Goal: Transaction & Acquisition: Purchase product/service

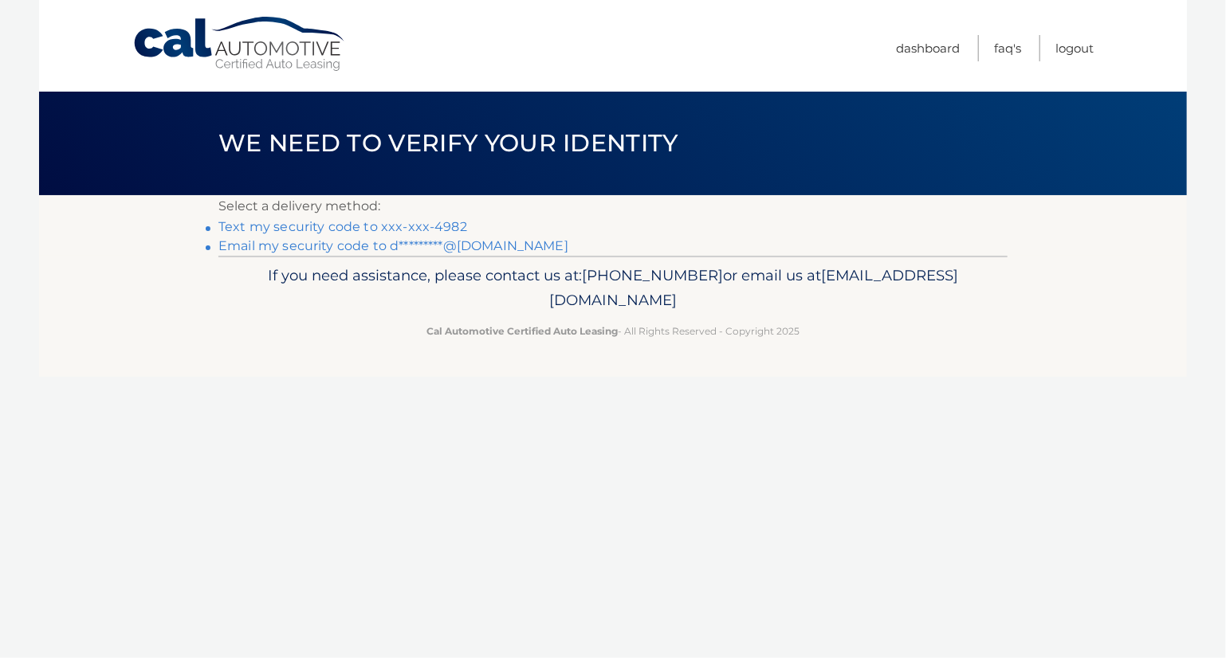
click at [308, 222] on link "Text my security code to xxx-xxx-4982" at bounding box center [342, 226] width 249 height 15
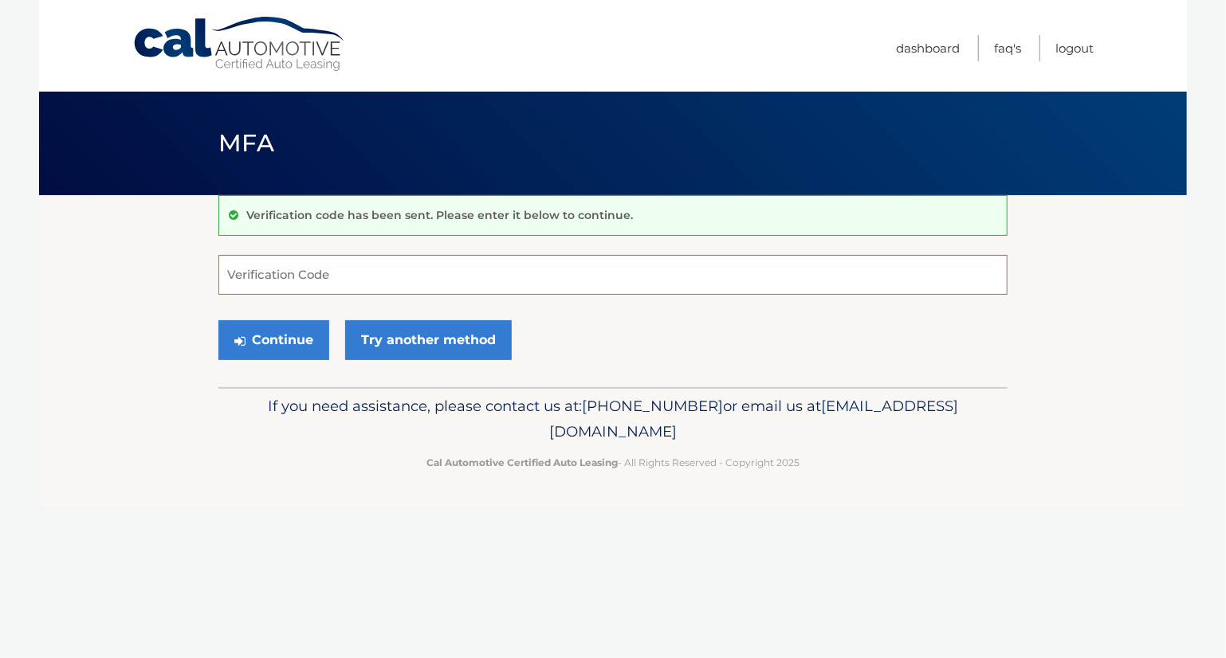
click at [258, 276] on input "Verification Code" at bounding box center [612, 275] width 789 height 40
type input "705892"
click at [218, 320] on button "Continue" at bounding box center [273, 340] width 111 height 40
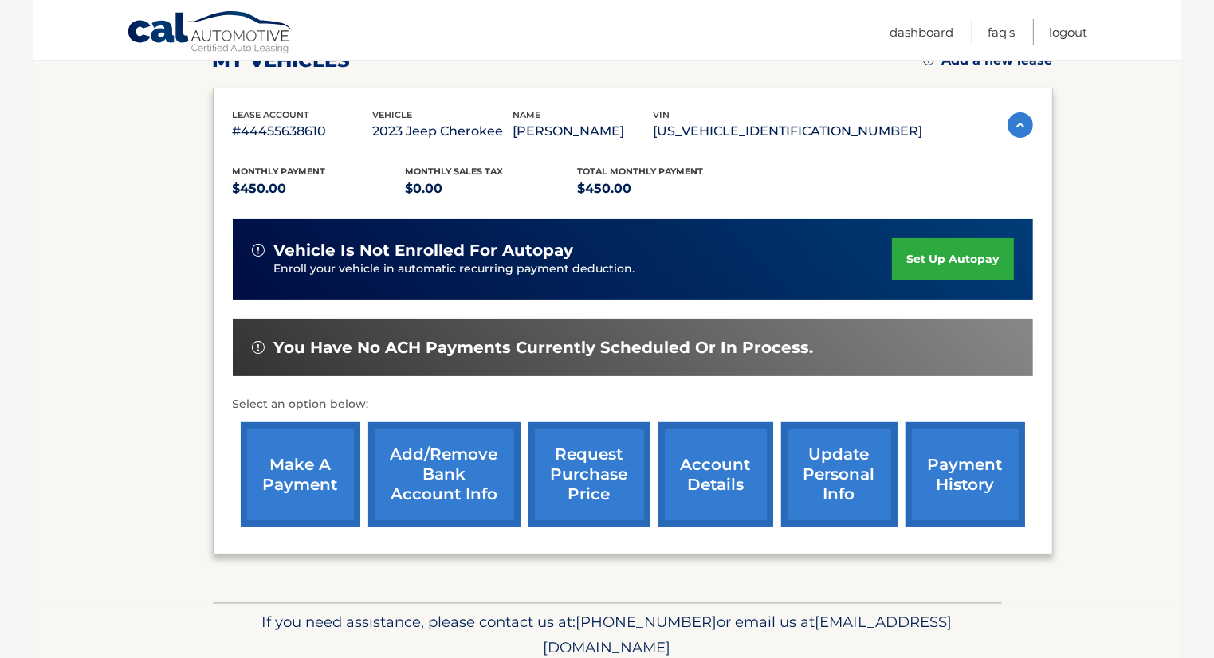
scroll to position [305, 0]
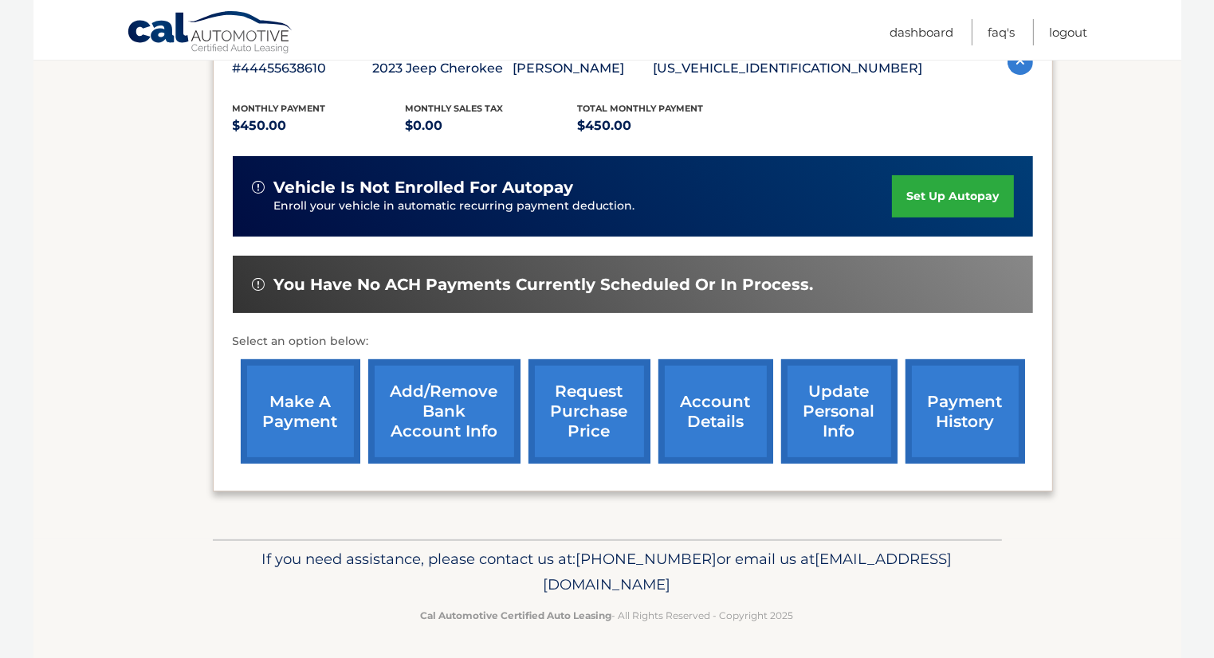
click at [310, 403] on link "make a payment" at bounding box center [301, 411] width 120 height 104
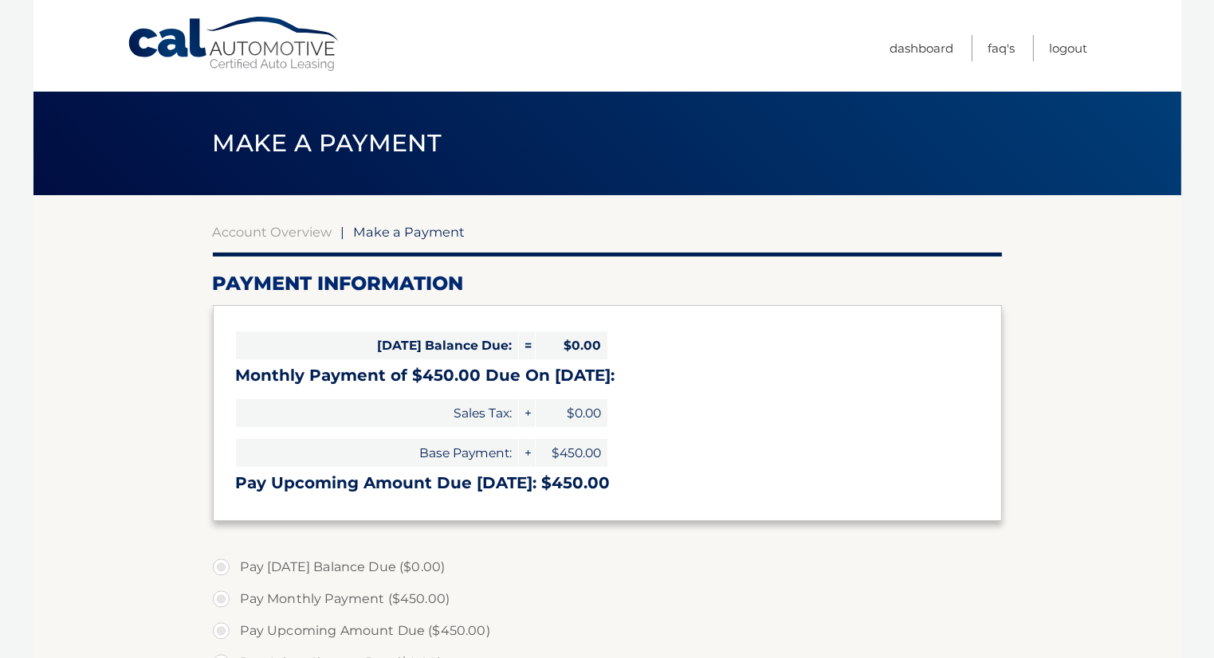
select select "MzExYjUzZWYtMzI4YS00MGIxLWI0ZTgtZGE2Y2NlZWY5MjM5"
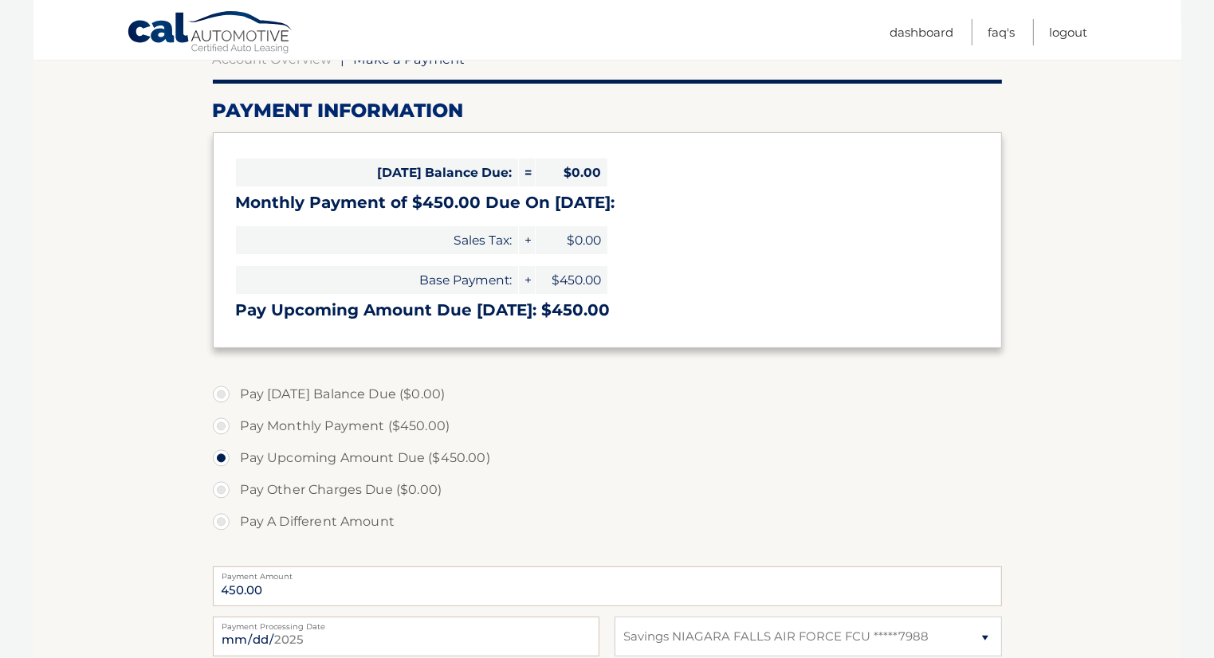
scroll to position [239, 0]
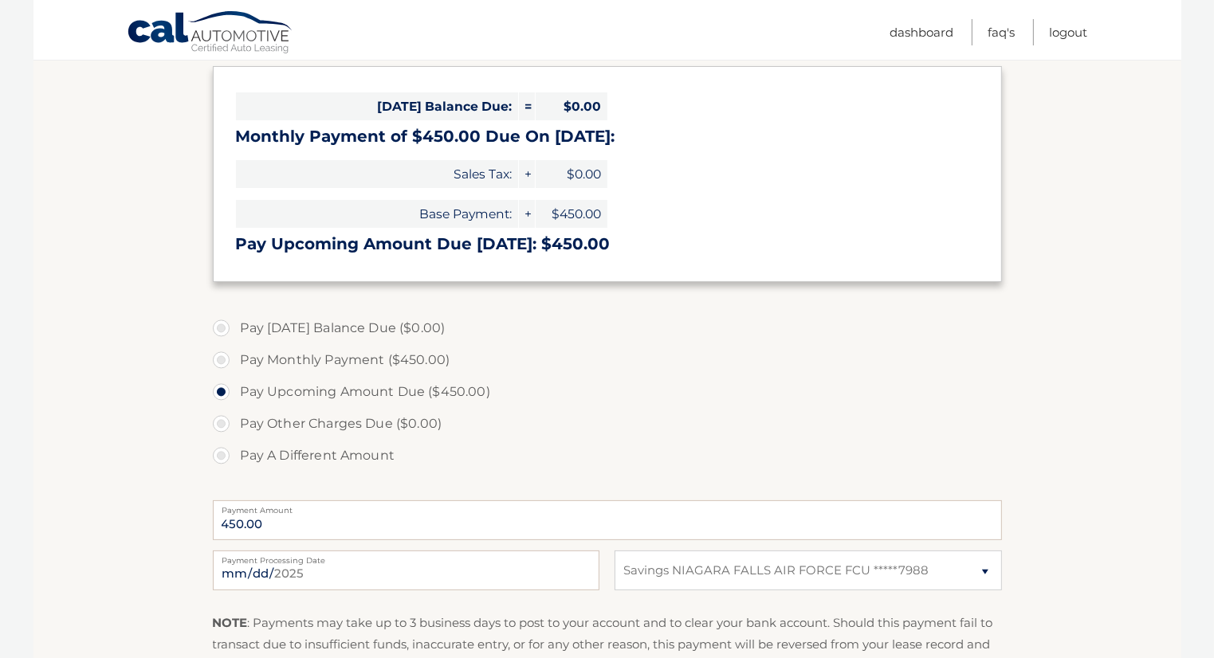
click at [225, 363] on label "Pay Monthly Payment ($450.00)" at bounding box center [607, 360] width 789 height 32
click at [225, 363] on input "Pay Monthly Payment ($450.00)" at bounding box center [227, 357] width 16 height 26
radio input "true"
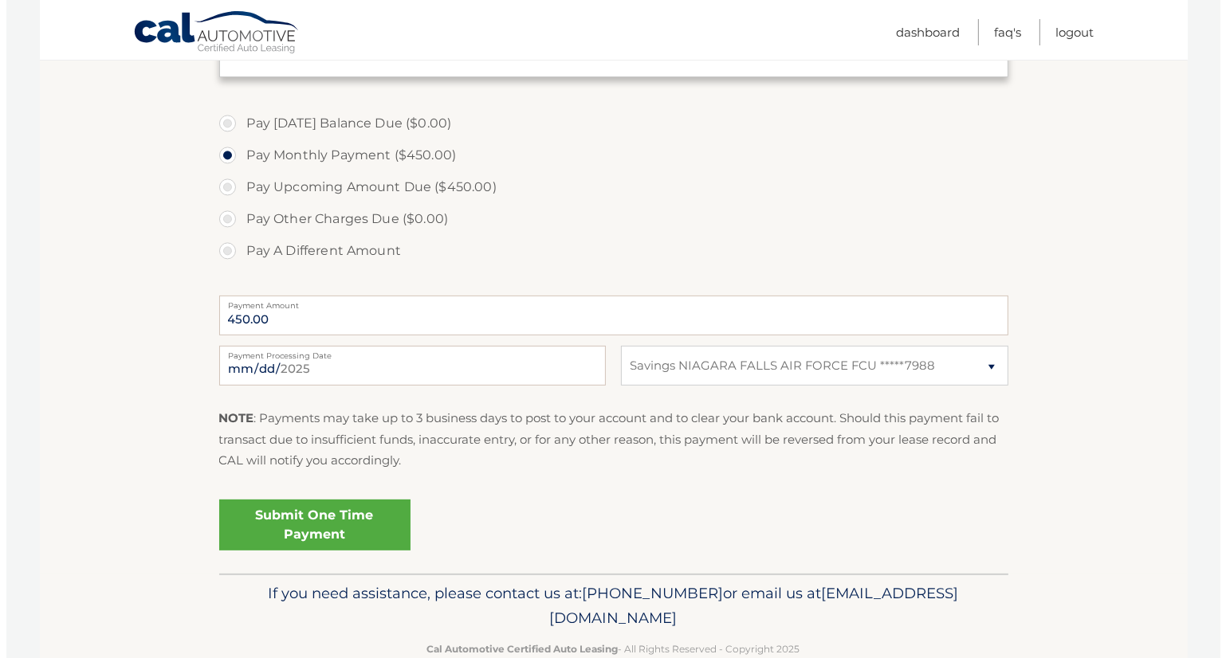
scroll to position [478, 0]
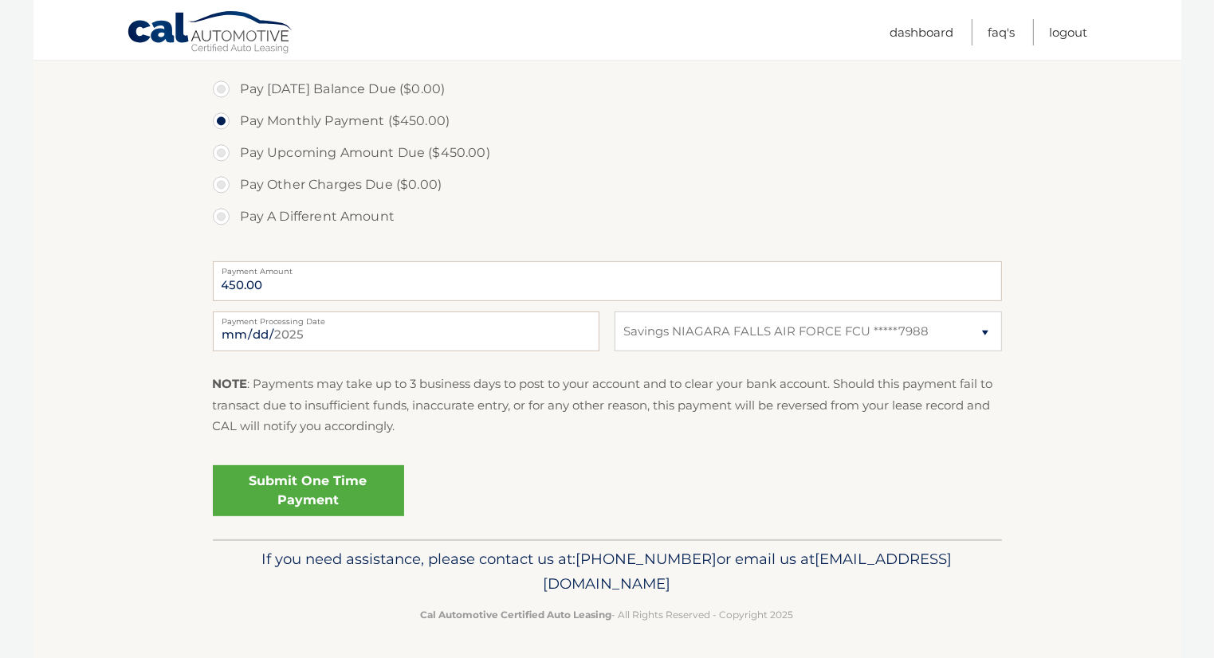
click at [309, 489] on link "Submit One Time Payment" at bounding box center [308, 490] width 191 height 51
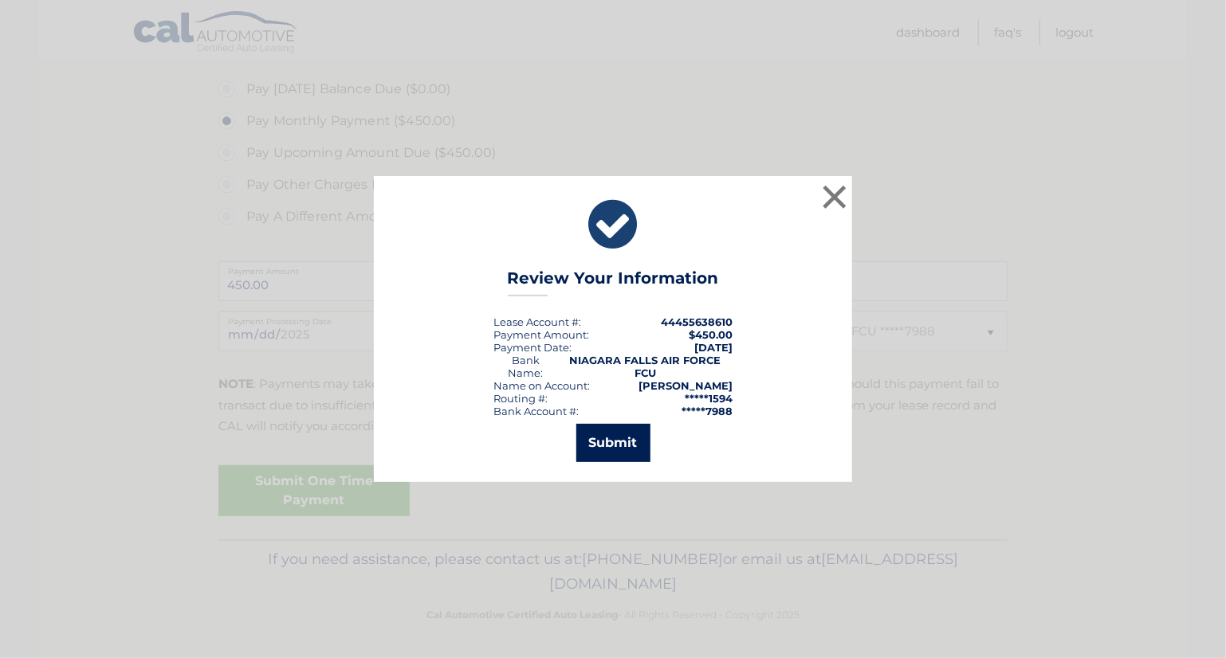
click at [611, 437] on button "Submit" at bounding box center [613, 443] width 74 height 38
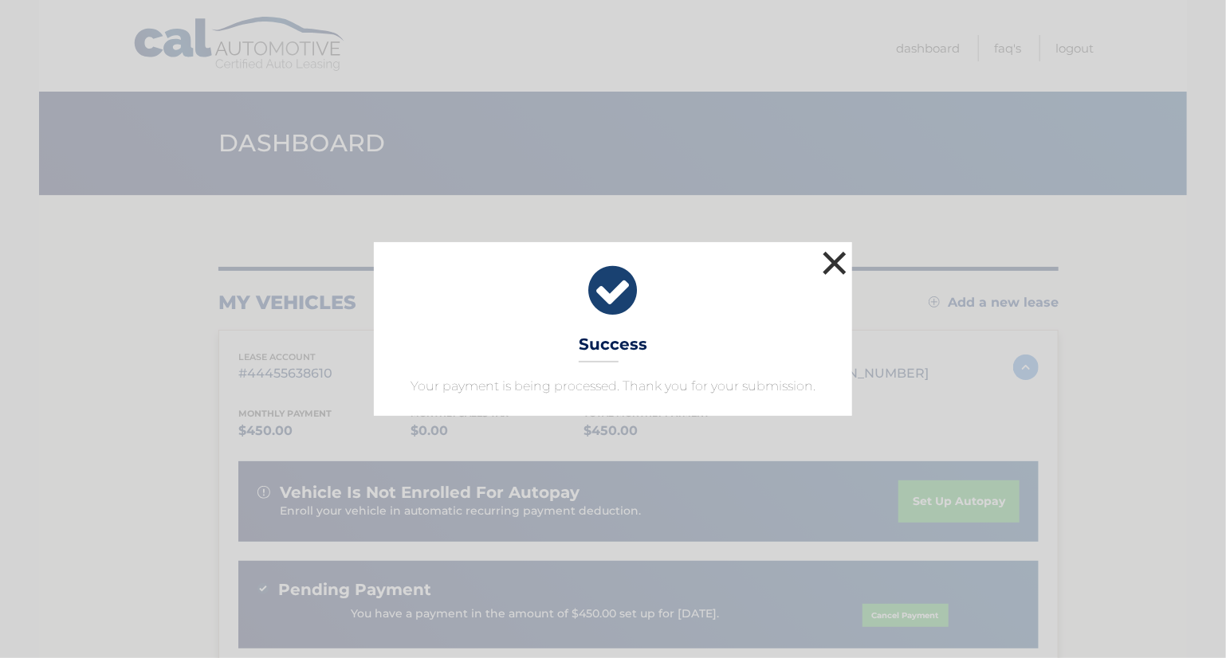
click at [836, 256] on button "×" at bounding box center [835, 263] width 32 height 32
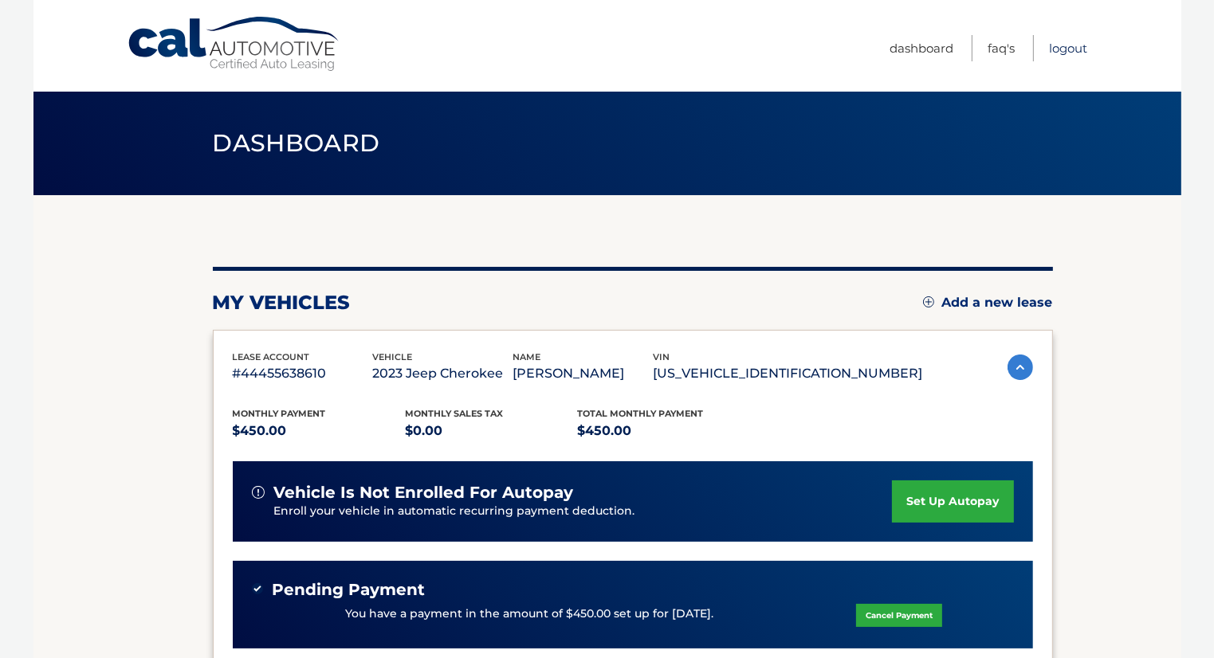
click at [1073, 45] on link "Logout" at bounding box center [1069, 48] width 38 height 26
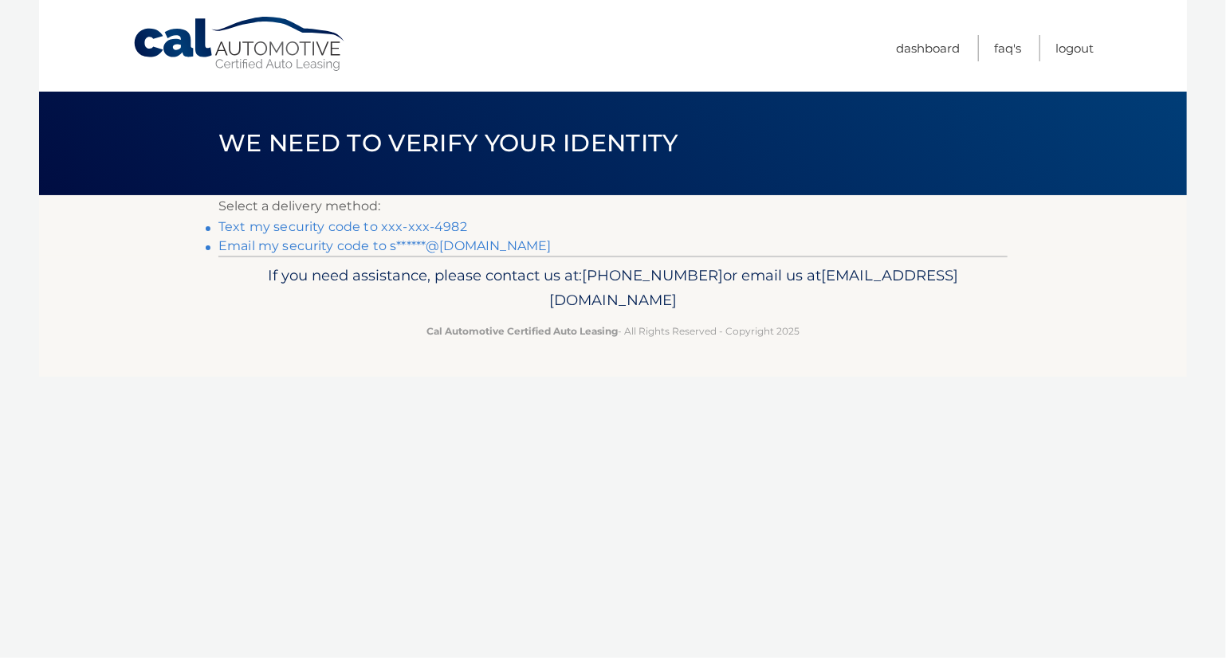
click at [284, 225] on link "Text my security code to xxx-xxx-4982" at bounding box center [342, 226] width 249 height 15
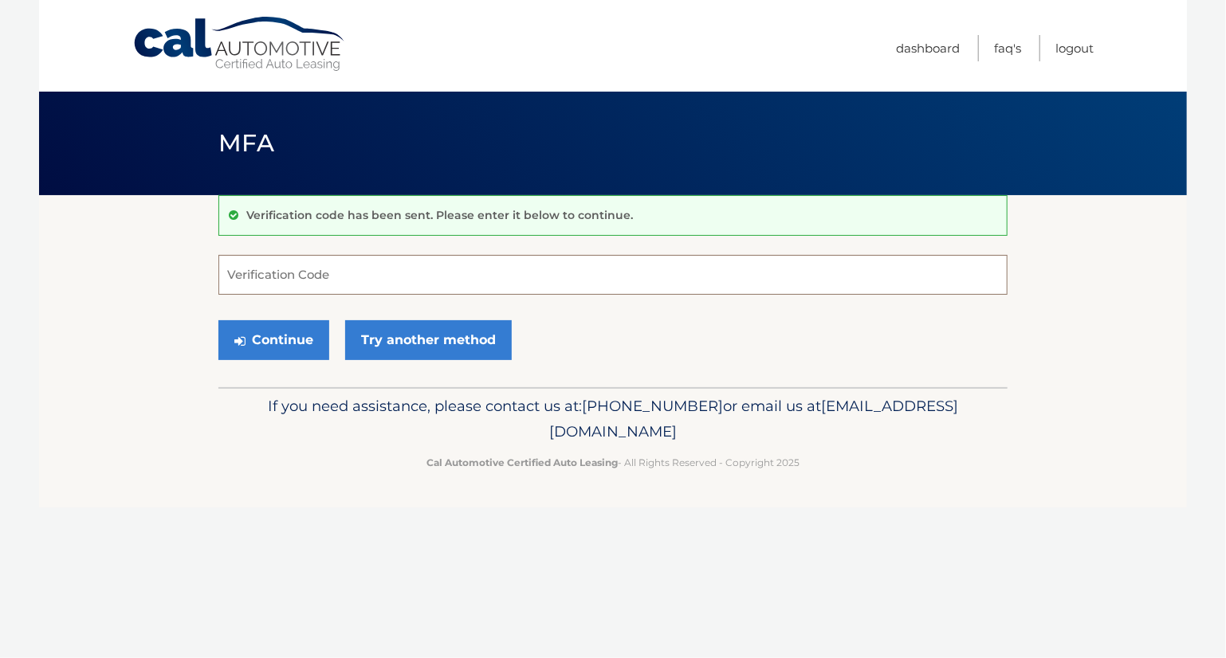
click at [260, 282] on input "Verification Code" at bounding box center [612, 275] width 789 height 40
type input "040113"
click at [273, 339] on button "Continue" at bounding box center [273, 340] width 111 height 40
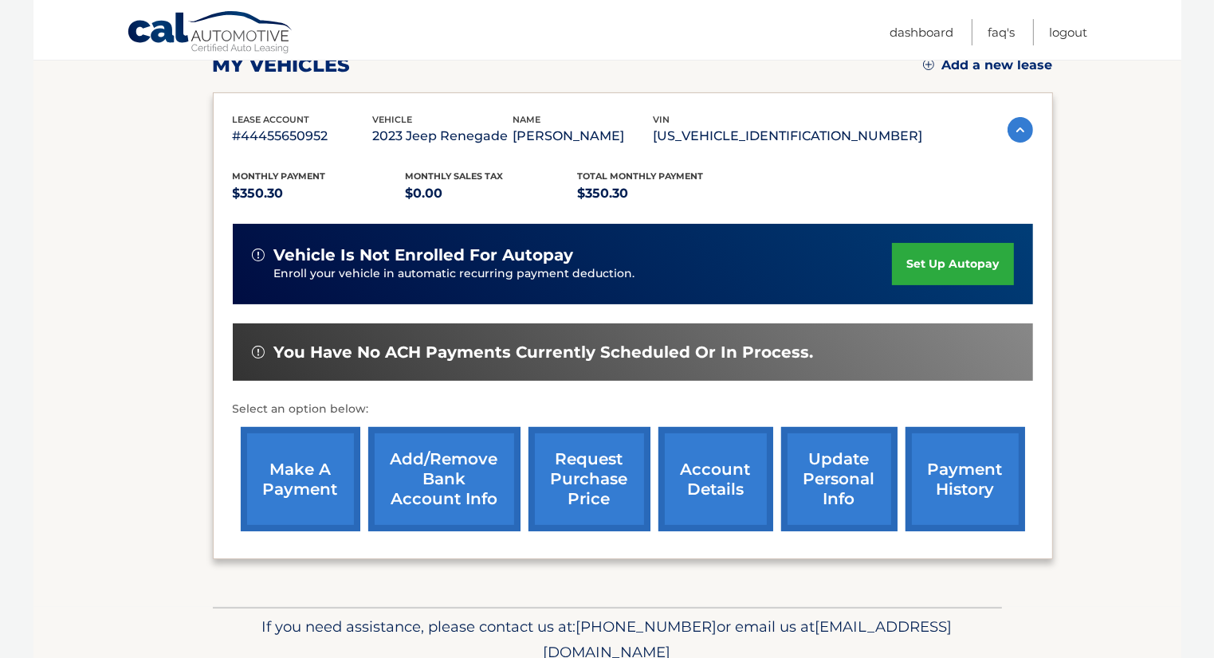
scroll to position [239, 0]
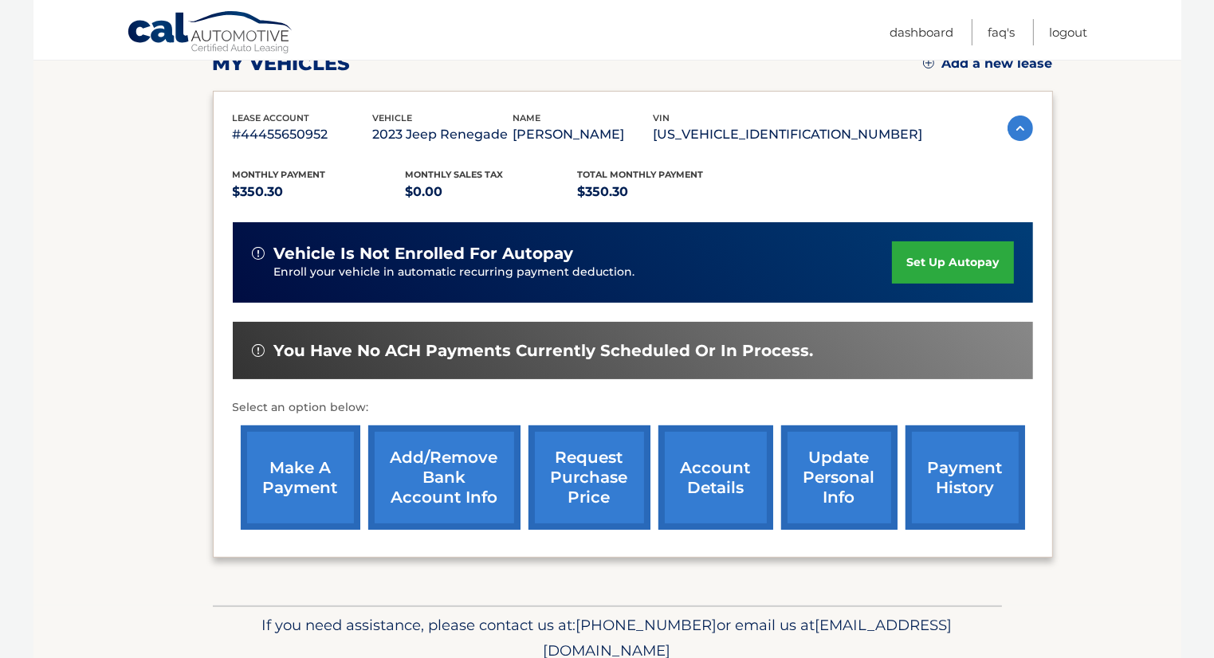
click at [305, 475] on link "make a payment" at bounding box center [301, 478] width 120 height 104
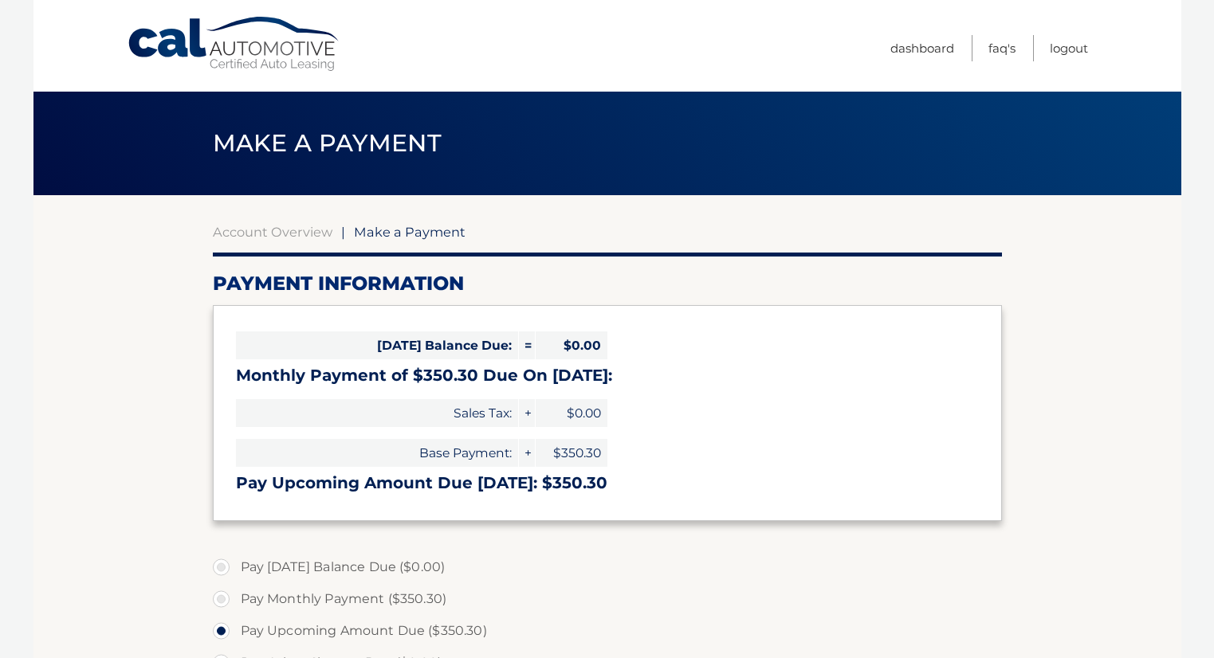
select select "Zjg5Zjk4MjQtZjYyYi00N2I2LWI4ODMtNzYxNGNjODhhMzA4"
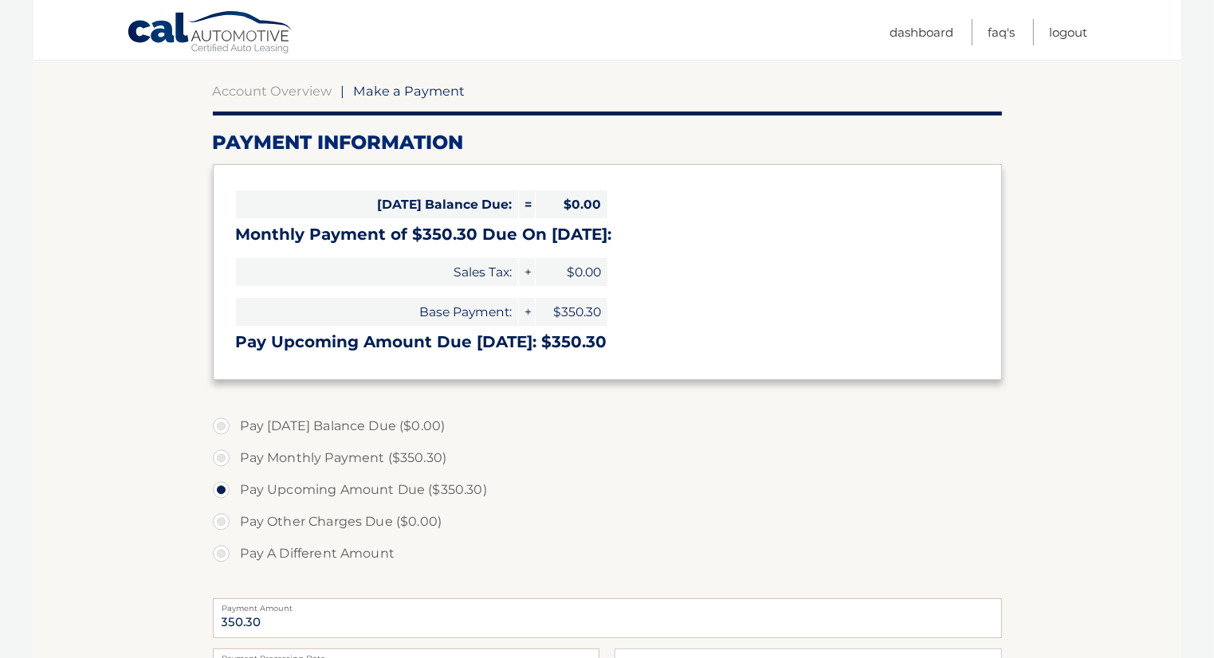
scroll to position [159, 0]
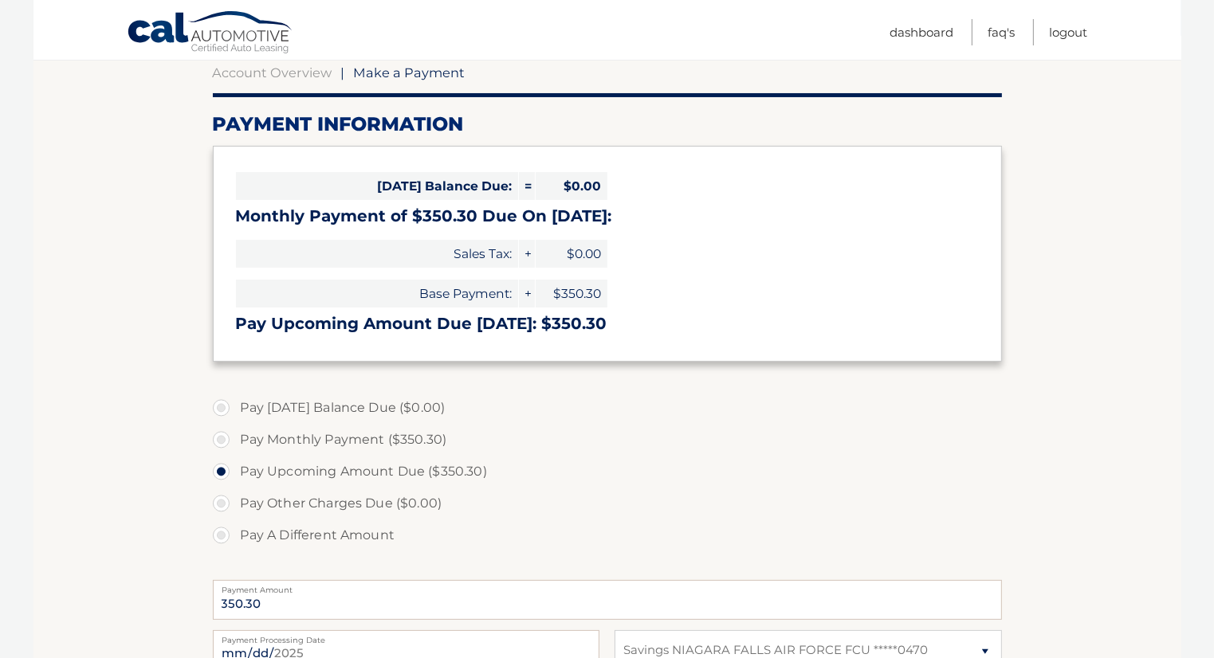
click at [220, 443] on label "Pay Monthly Payment ($350.30)" at bounding box center [607, 440] width 789 height 32
click at [220, 443] on input "Pay Monthly Payment ($350.30)" at bounding box center [227, 437] width 16 height 26
radio input "true"
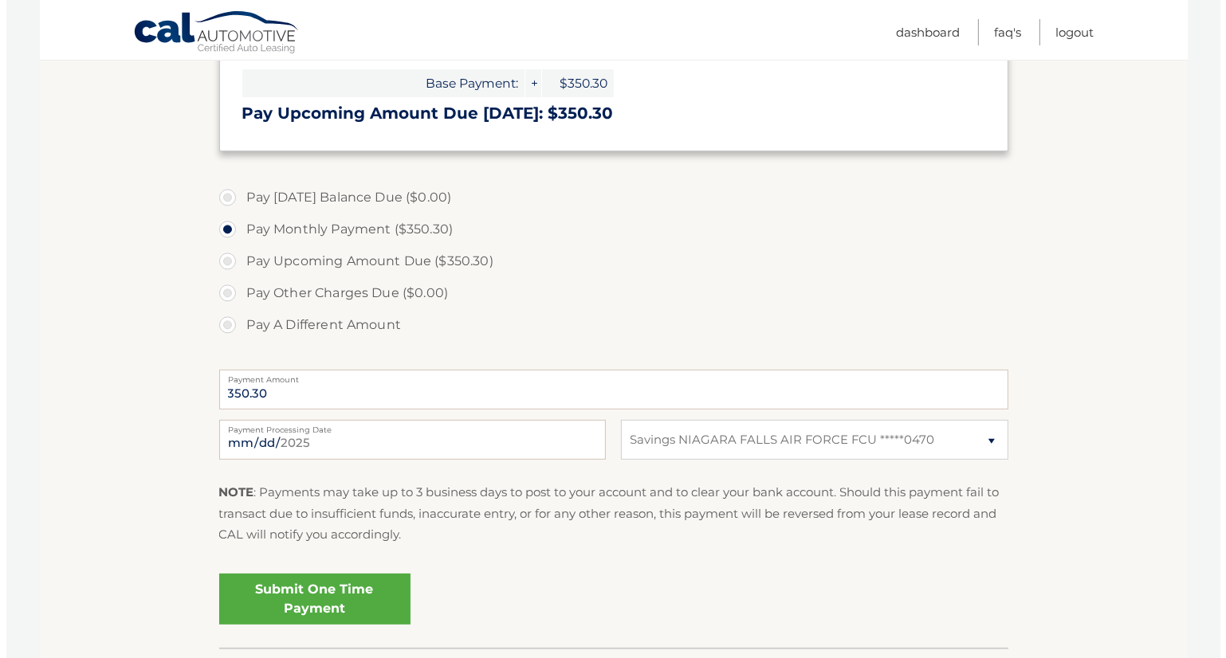
scroll to position [399, 0]
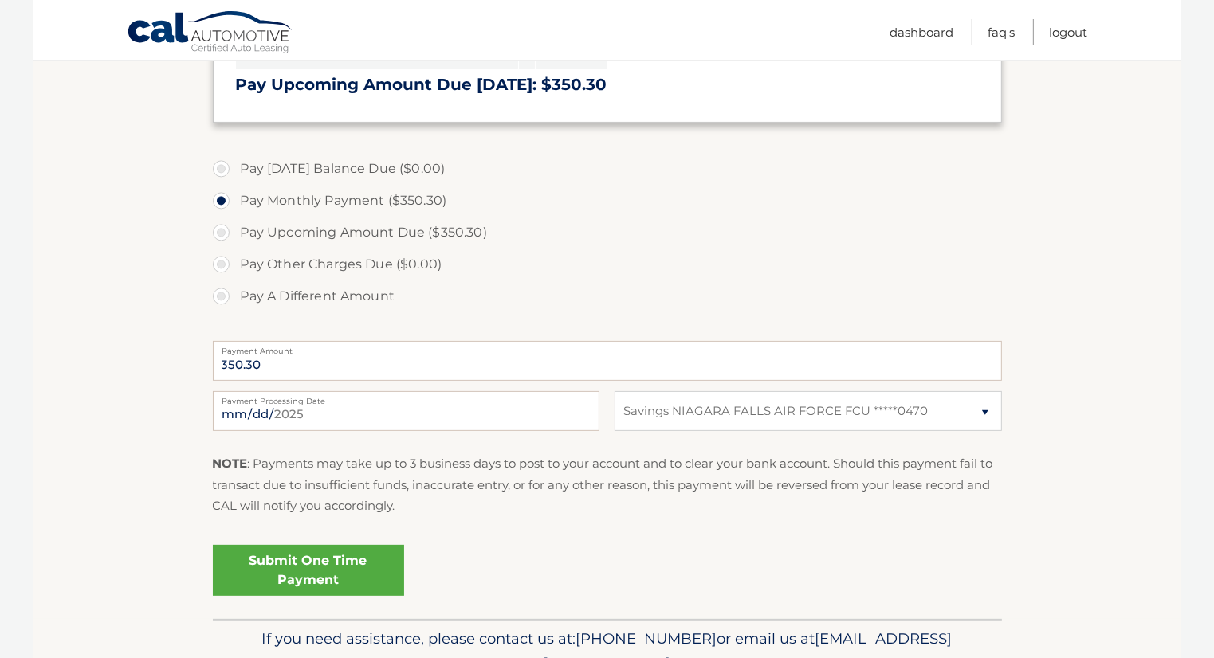
click at [313, 568] on link "Submit One Time Payment" at bounding box center [308, 570] width 191 height 51
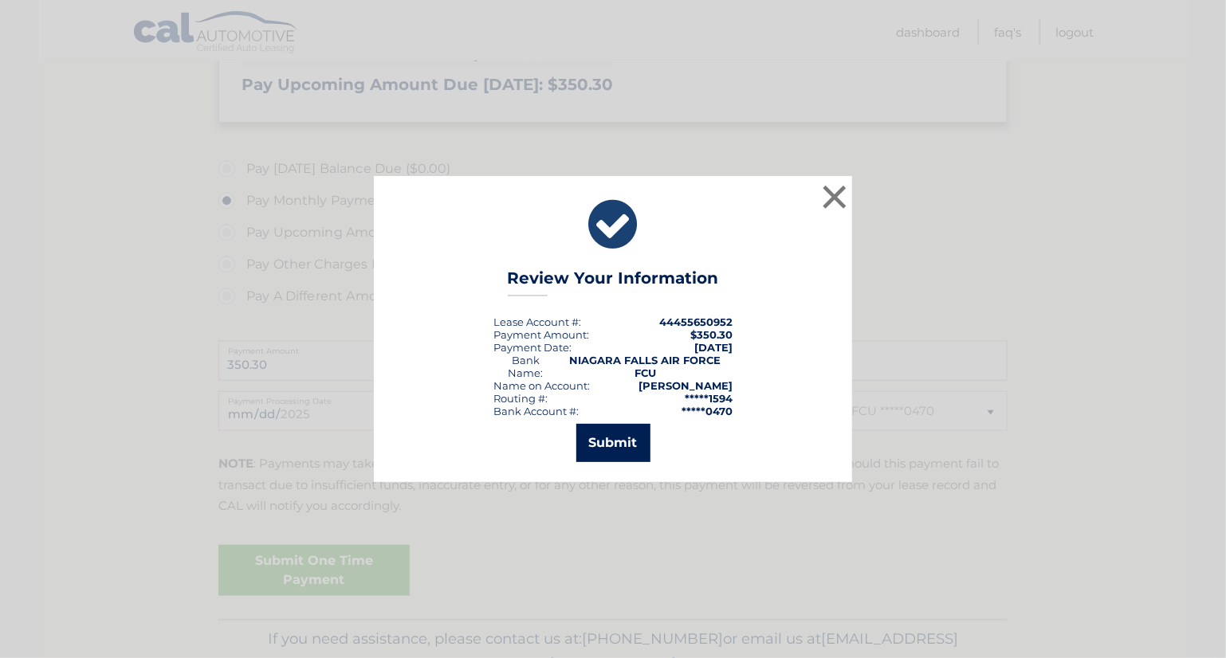
click at [621, 446] on button "Submit" at bounding box center [613, 443] width 74 height 38
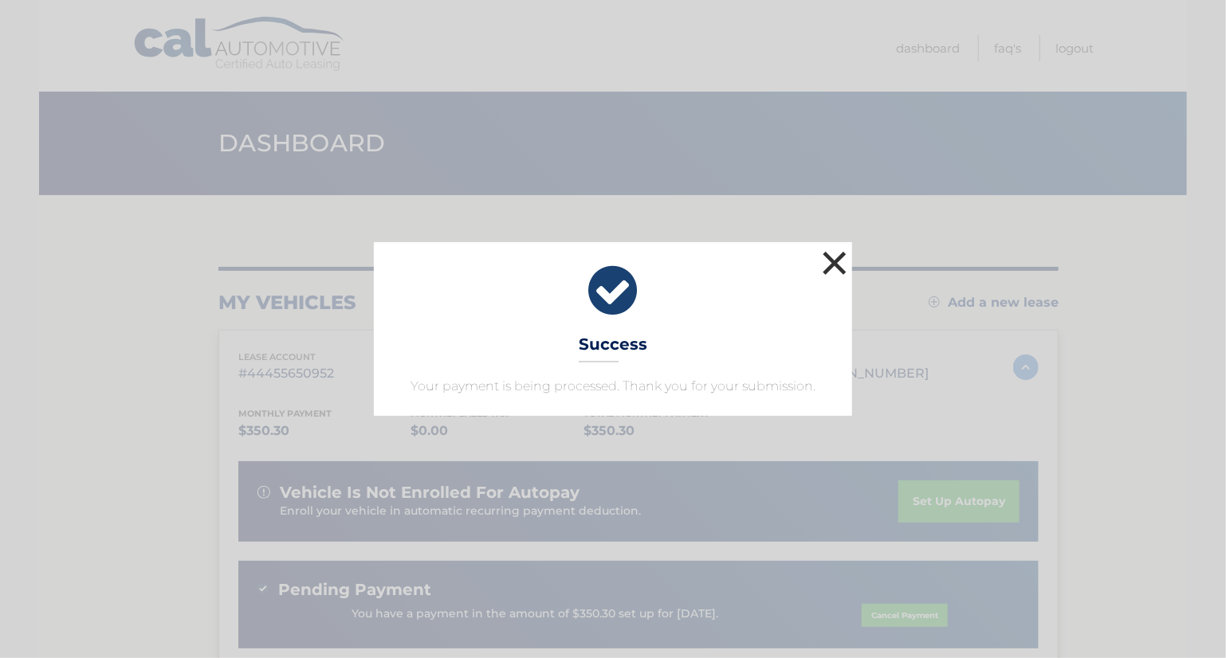
click at [833, 260] on button "×" at bounding box center [835, 263] width 32 height 32
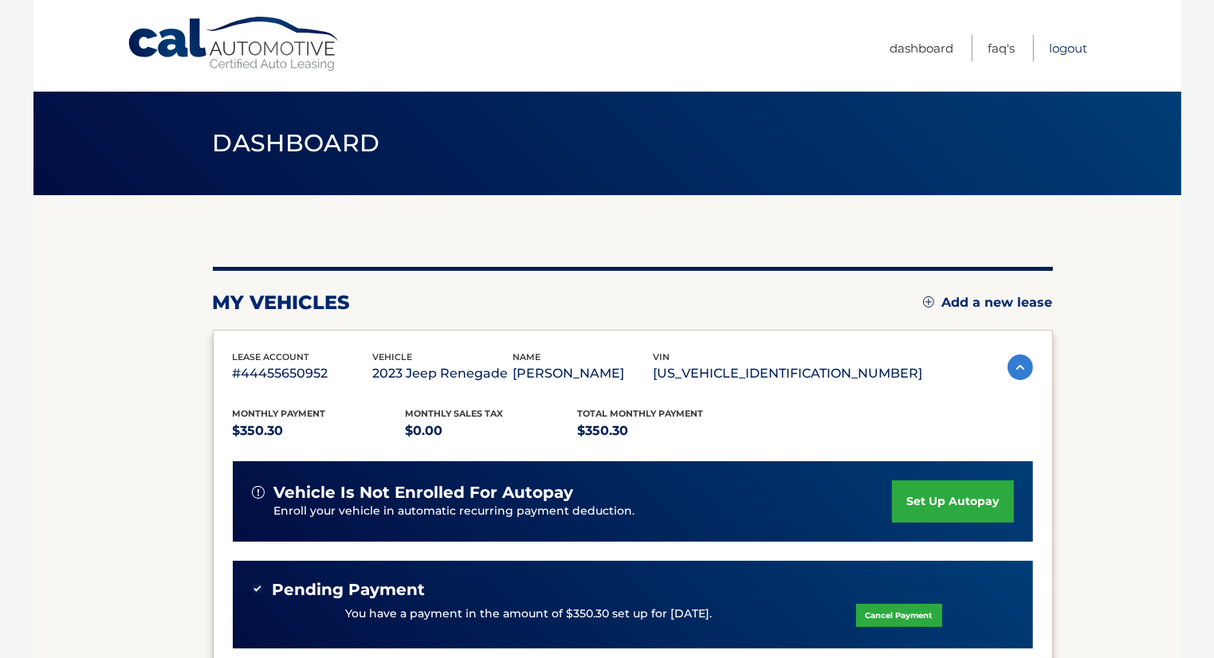
click at [1068, 45] on link "Logout" at bounding box center [1069, 48] width 38 height 26
